Goal: Task Accomplishment & Management: Manage account settings

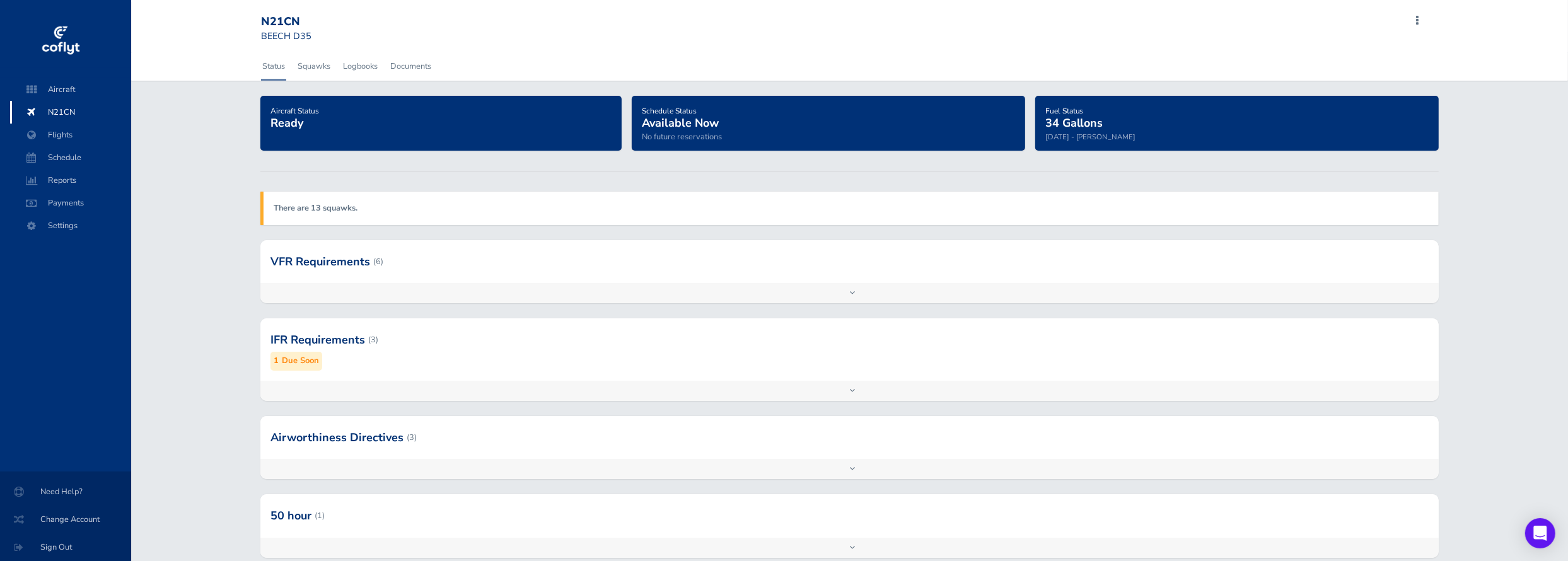
click at [790, 56] on div "Status Squawks Logbooks Documents" at bounding box center [850, 66] width 1198 height 28
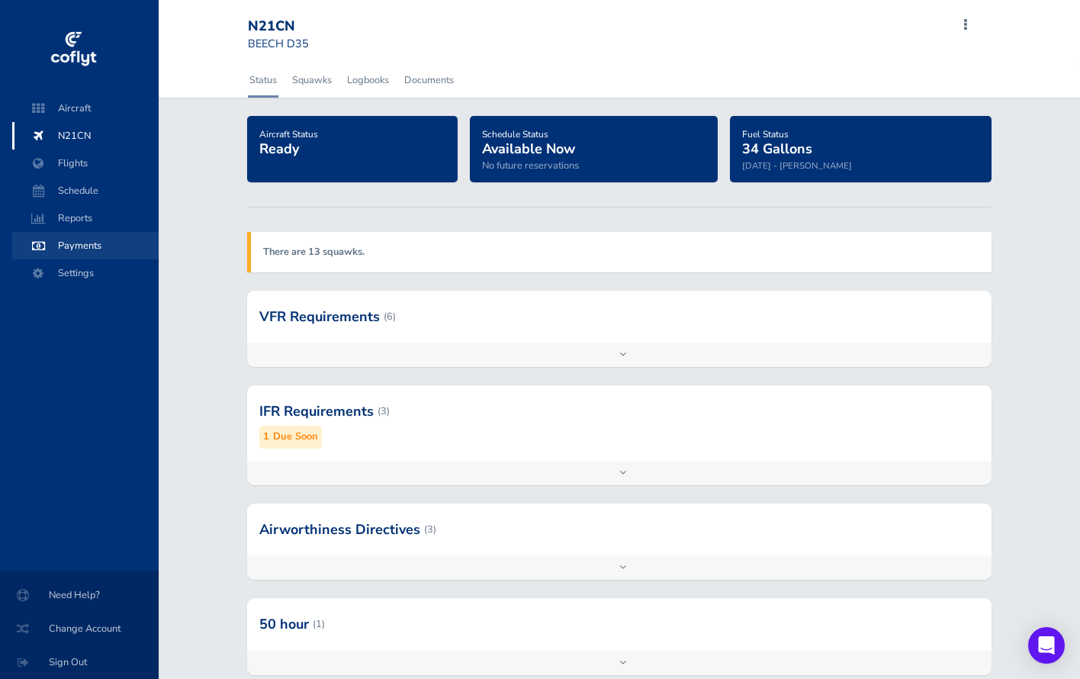
click at [89, 247] on span "Payments" at bounding box center [85, 245] width 116 height 27
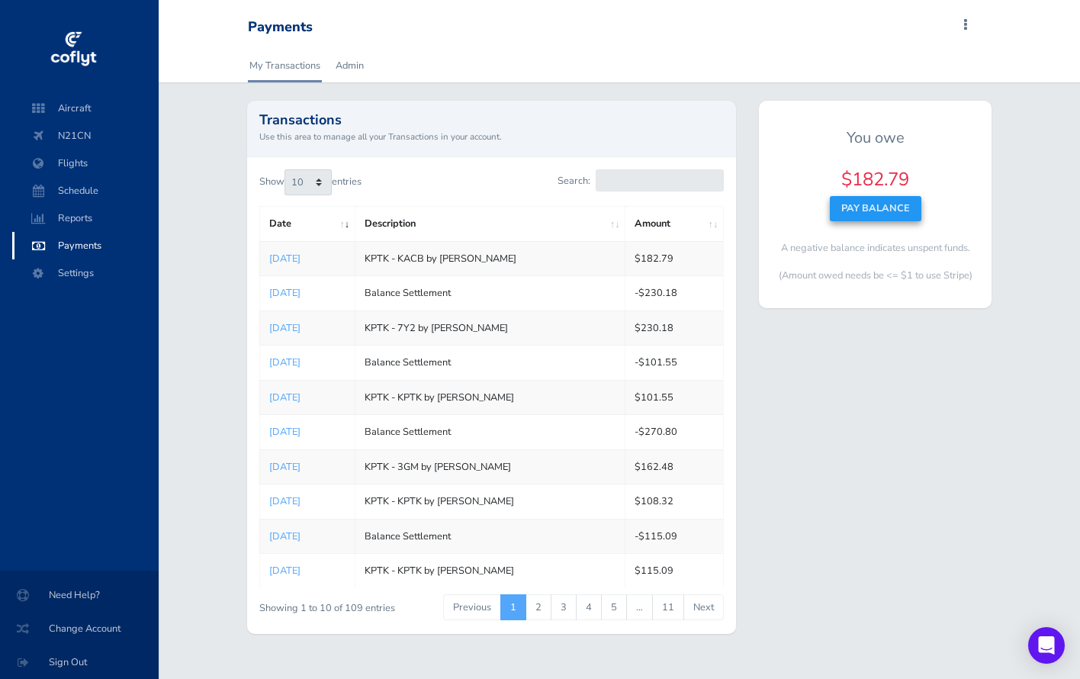
click at [876, 210] on button "Pay Balance" at bounding box center [876, 208] width 92 height 24
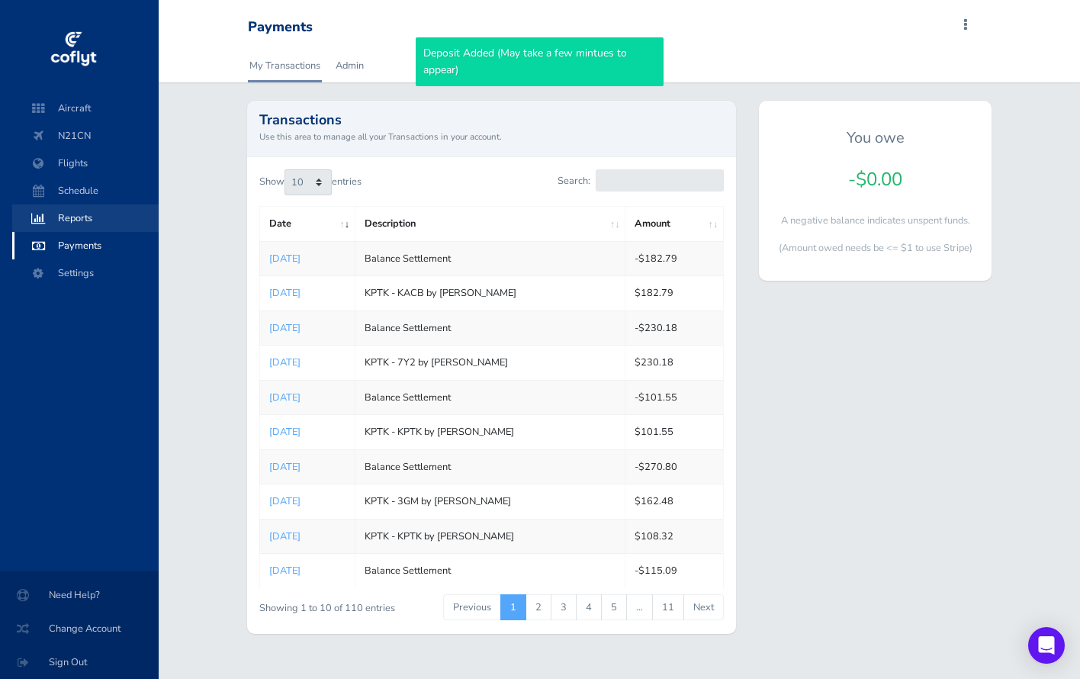
click at [76, 220] on span "Reports" at bounding box center [85, 217] width 116 height 27
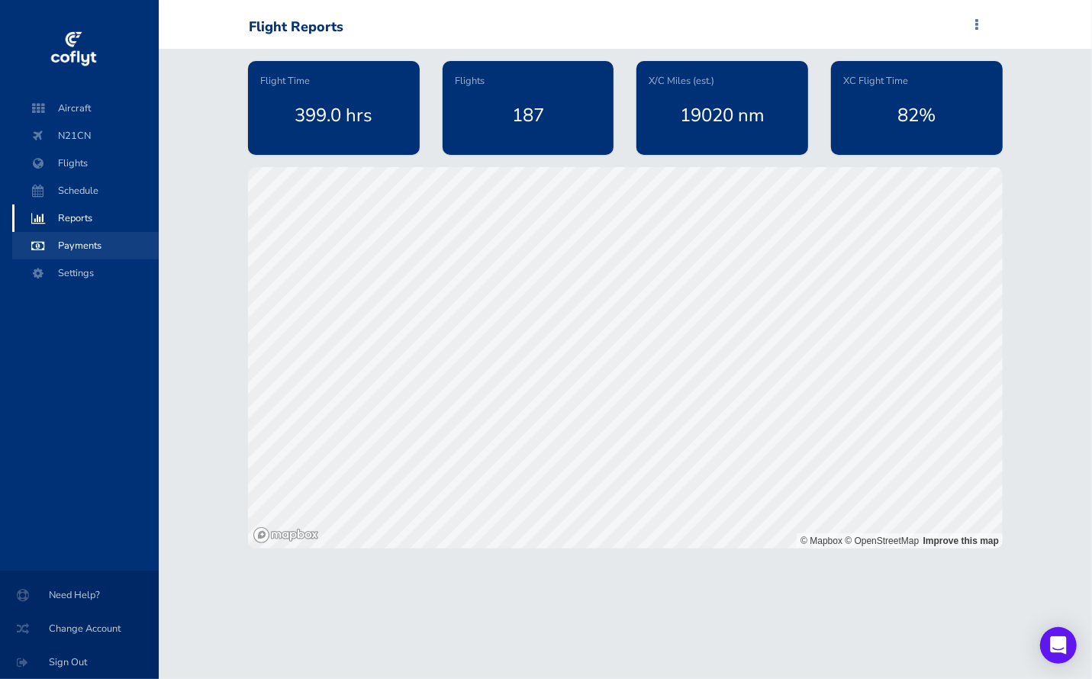
click at [72, 245] on span "Payments" at bounding box center [85, 245] width 116 height 27
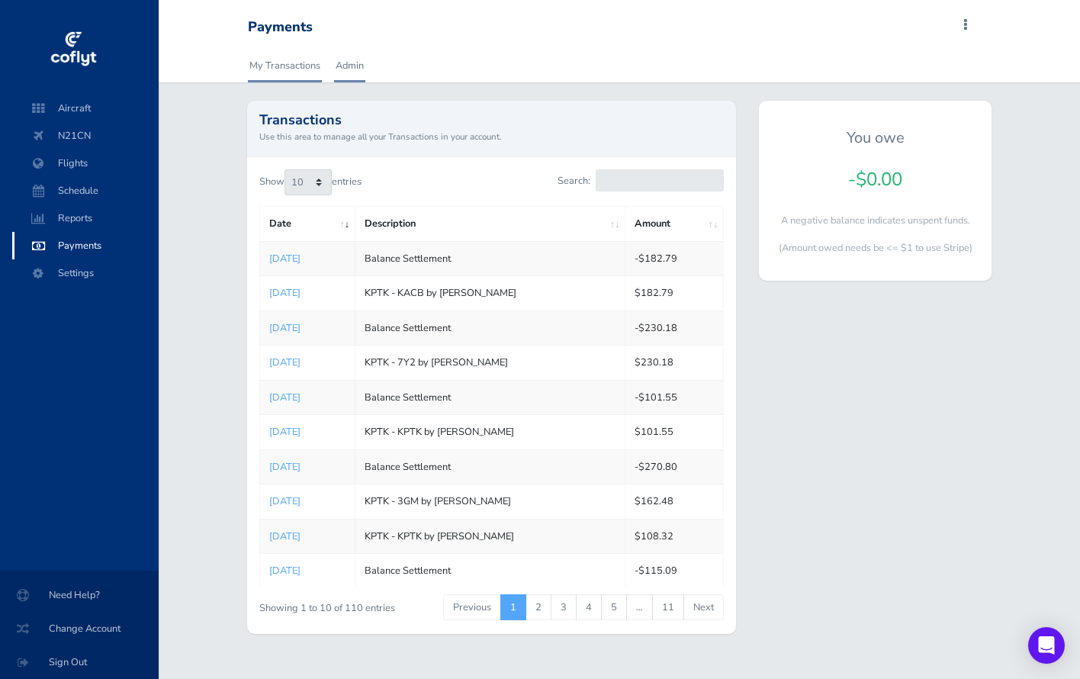
click at [353, 63] on link "Admin" at bounding box center [349, 66] width 31 height 34
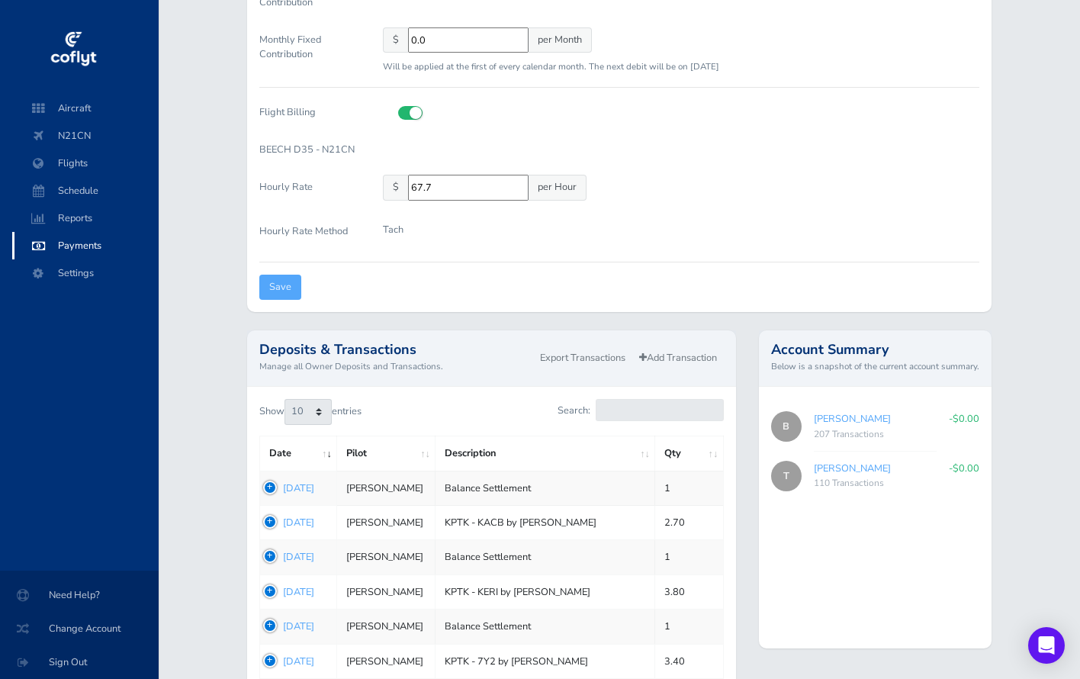
scroll to position [458, 0]
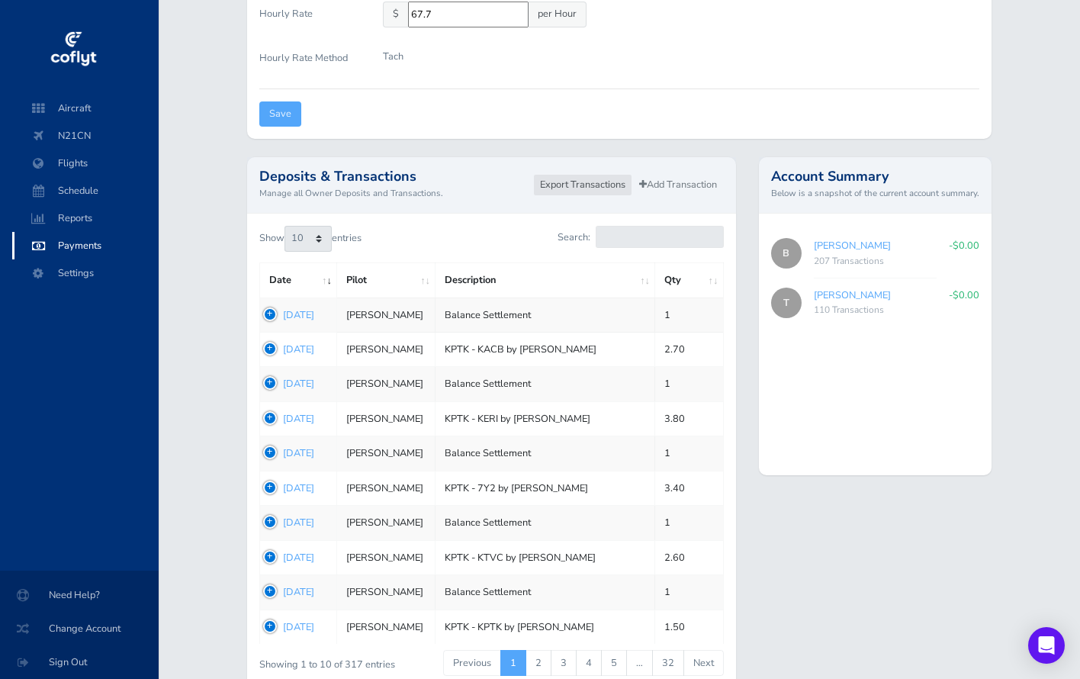
click at [577, 181] on link "Export Transactions" at bounding box center [582, 185] width 99 height 22
click at [1037, 135] on div "My Transactions Admin Account Payment Settings Use this area to manage all Paym…" at bounding box center [619, 149] width 921 height 1117
